Goal: Find specific page/section: Find specific page/section

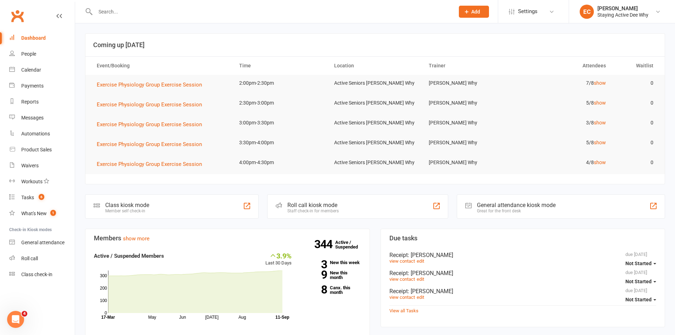
click at [113, 11] on input "text" at bounding box center [271, 12] width 356 height 10
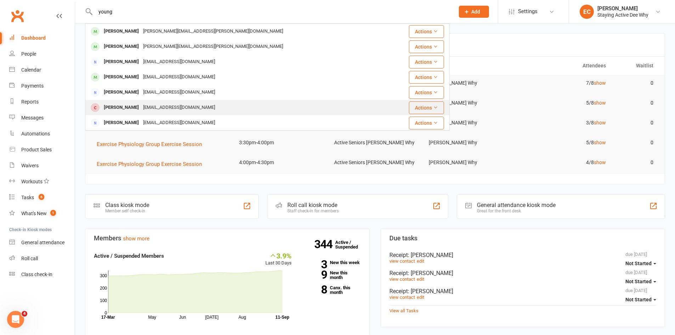
type input "young"
click at [128, 106] on div "[PERSON_NAME]" at bounding box center [121, 107] width 39 height 10
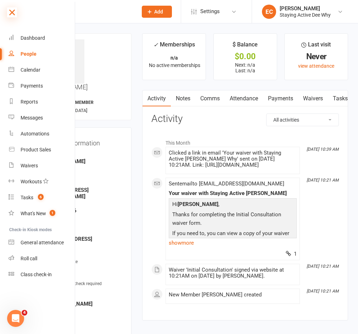
click at [11, 15] on icon at bounding box center [12, 12] width 10 height 10
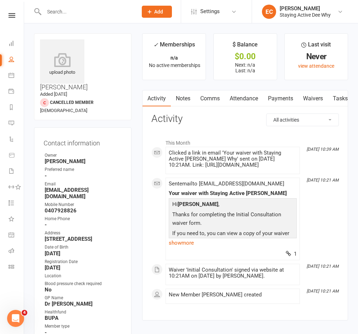
click at [74, 13] on input "text" at bounding box center [87, 12] width 91 height 10
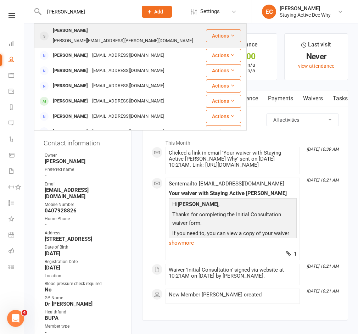
type input "[PERSON_NAME]"
click at [80, 35] on div "[PERSON_NAME]" at bounding box center [70, 31] width 39 height 10
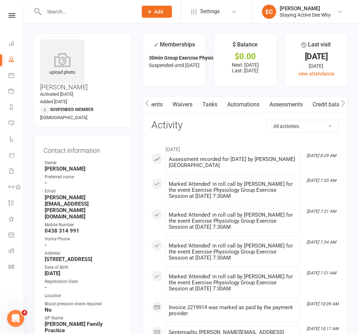
drag, startPoint x: 328, startPoint y: 103, endPoint x: 197, endPoint y: 116, distance: 132.4
click at [294, 106] on link "Assessments" at bounding box center [284, 104] width 43 height 16
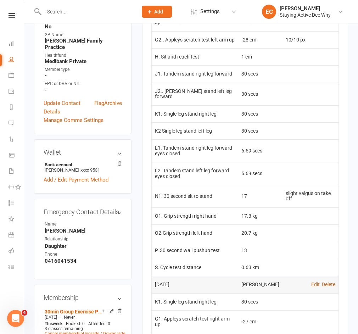
scroll to position [283, 0]
